Goal: Task Accomplishment & Management: Use online tool/utility

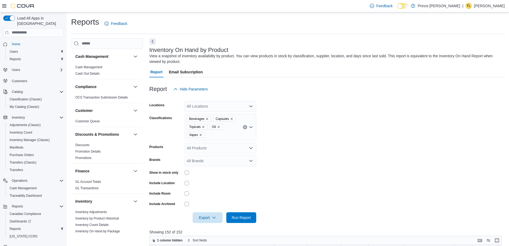
scroll to position [27, 0]
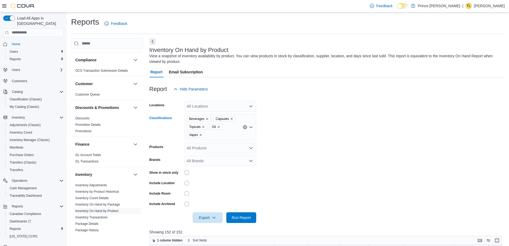
click at [204, 125] on icon "Remove Topicals from selection in this group" at bounding box center [203, 126] width 3 height 3
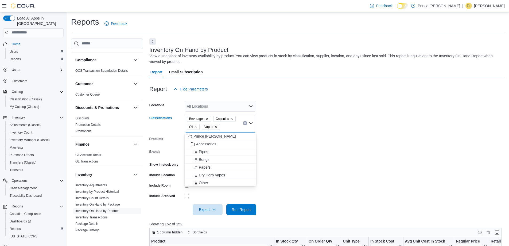
click at [196, 128] on icon "Remove Oil from selection in this group" at bounding box center [195, 126] width 3 height 3
click at [201, 127] on icon "Remove Vapes from selection in this group" at bounding box center [200, 126] width 3 height 3
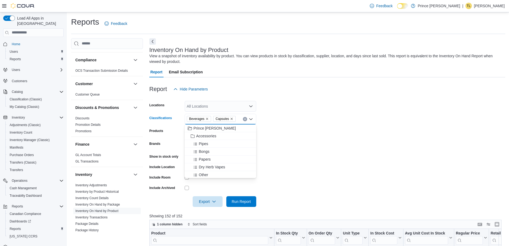
click at [231, 118] on icon "Remove Capsules from selection in this group" at bounding box center [231, 118] width 3 height 3
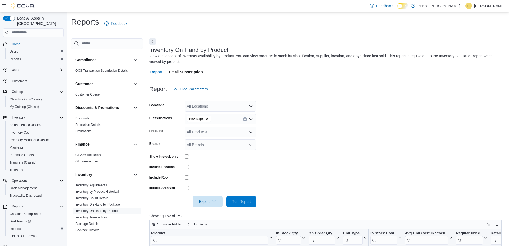
click at [322, 139] on form "Locations All Locations Classifications Beverages Products All Products Brands …" at bounding box center [327, 150] width 356 height 112
click at [240, 198] on span "Run Report" at bounding box center [242, 201] width 24 height 11
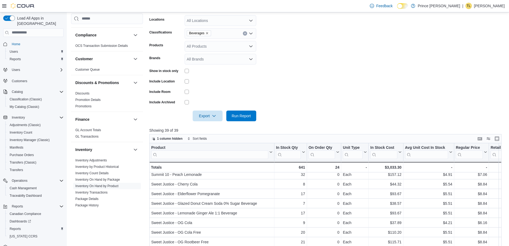
scroll to position [74, 0]
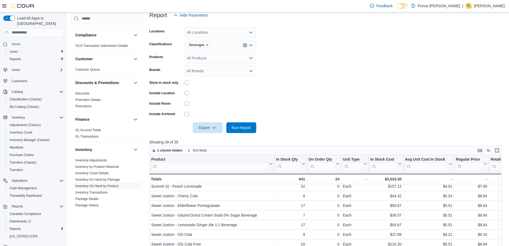
click at [245, 44] on icon "Clear input" at bounding box center [245, 45] width 2 height 2
click at [212, 80] on div "Capsules" at bounding box center [220, 78] width 65 height 5
click at [245, 125] on span "Run Report" at bounding box center [242, 127] width 24 height 11
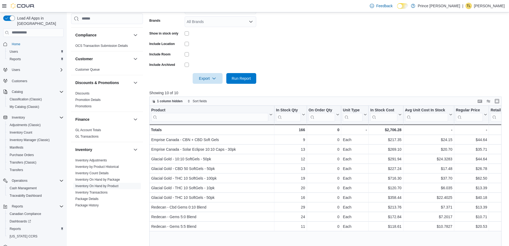
scroll to position [84, 0]
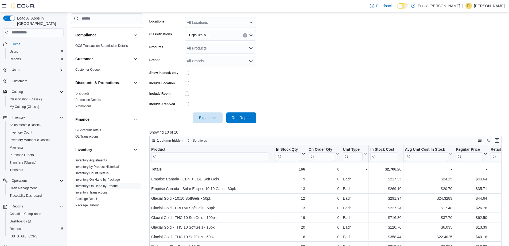
click at [244, 36] on icon "Clear input" at bounding box center [245, 35] width 2 height 2
click at [204, 79] on div "Oil" at bounding box center [220, 80] width 65 height 5
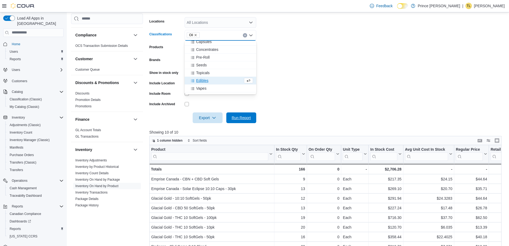
click at [254, 118] on button "Run Report" at bounding box center [241, 117] width 30 height 11
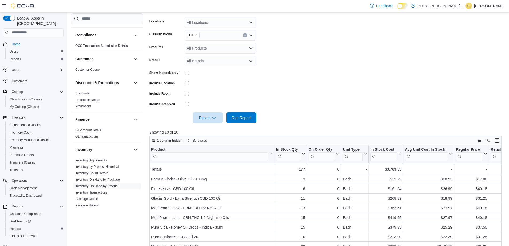
scroll to position [41, 0]
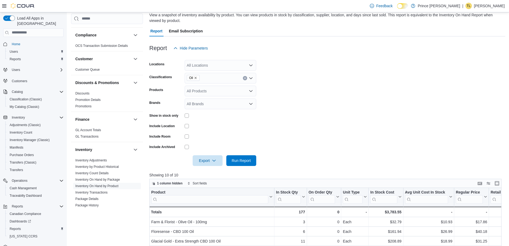
click at [245, 78] on icon "Clear input" at bounding box center [244, 77] width 1 height 1
click at [206, 118] on button "Topicals" at bounding box center [221, 116] width 72 height 8
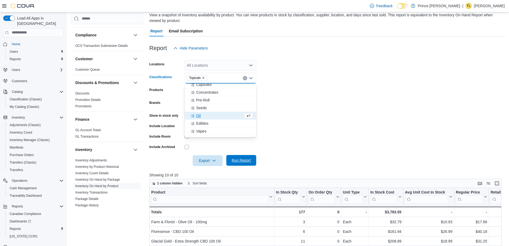
click at [234, 161] on span "Run Report" at bounding box center [241, 159] width 19 height 5
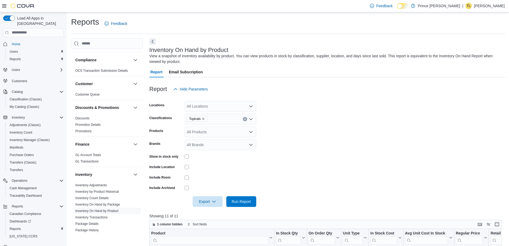
click at [245, 119] on icon "Clear input" at bounding box center [245, 119] width 2 height 2
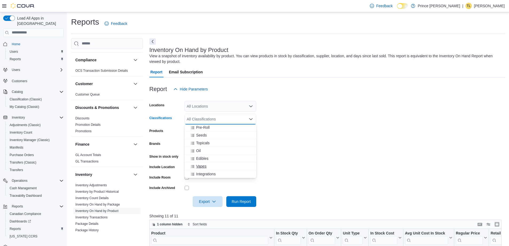
click at [206, 165] on span "Vapes" at bounding box center [201, 165] width 10 height 5
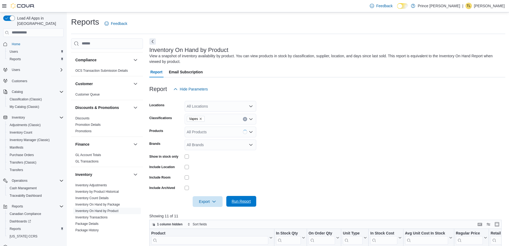
click at [246, 204] on span "Run Report" at bounding box center [242, 201] width 24 height 11
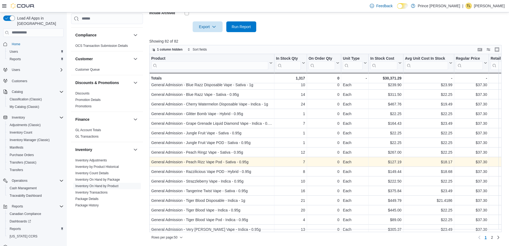
scroll to position [335, 0]
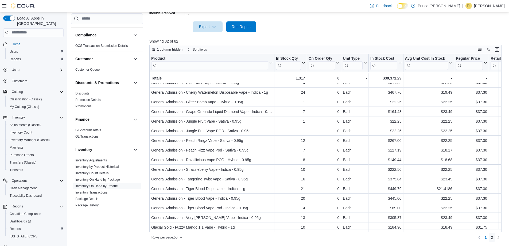
click at [493, 236] on span "2" at bounding box center [492, 236] width 2 height 5
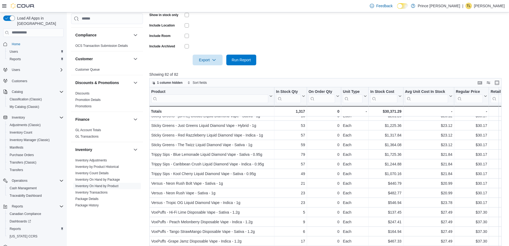
scroll to position [94, 0]
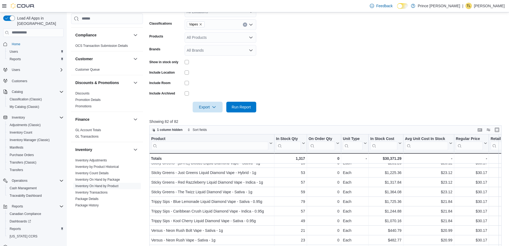
click at [246, 25] on icon "Clear input" at bounding box center [245, 25] width 2 height 2
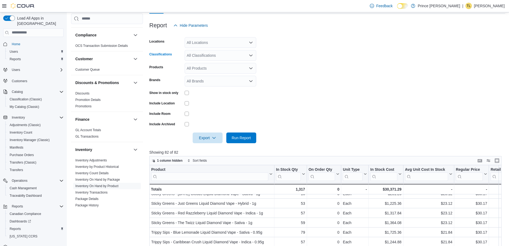
scroll to position [14, 0]
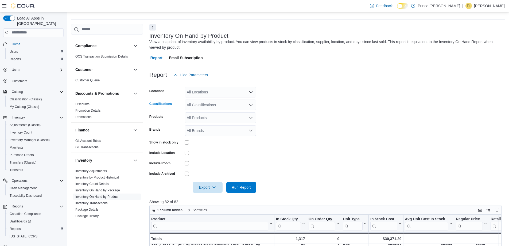
click at [220, 106] on div "All Classifications Combo box. Selected. Combo box input. All Classifications. …" at bounding box center [221, 104] width 72 height 11
click at [205, 148] on span "Flower" at bounding box center [201, 148] width 11 height 5
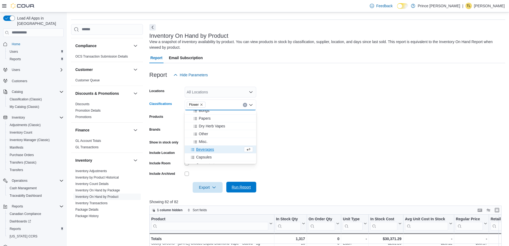
click at [247, 187] on span "Run Report" at bounding box center [241, 186] width 19 height 5
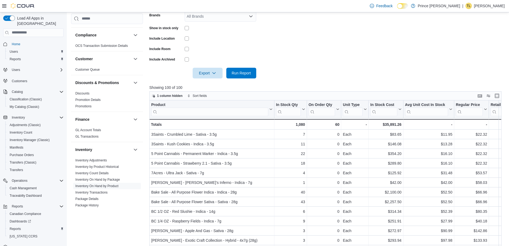
scroll to position [148, 0]
